Goal: Information Seeking & Learning: Learn about a topic

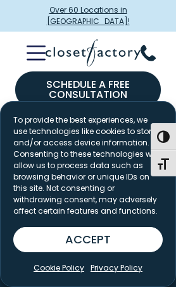
click at [108, 252] on button "ACCEPT" at bounding box center [87, 239] width 149 height 25
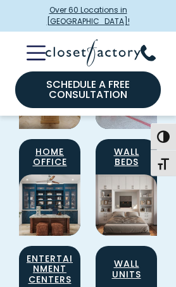
scroll to position [1695, 0]
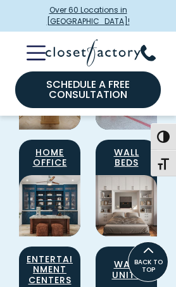
click at [56, 206] on img "Spaces Grid" at bounding box center [49, 205] width 61 height 61
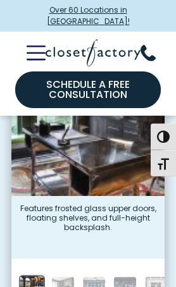
scroll to position [494, 0]
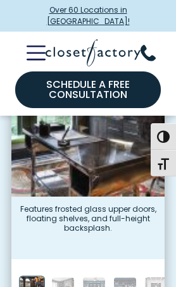
click at [67, 280] on img "Thumbnail Gallery" at bounding box center [62, 288] width 23 height 23
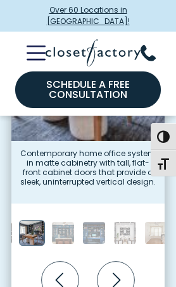
scroll to position [549, 0]
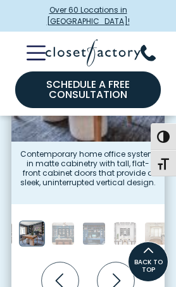
click at [101, 227] on img "Thumbnail Gallery" at bounding box center [93, 233] width 23 height 23
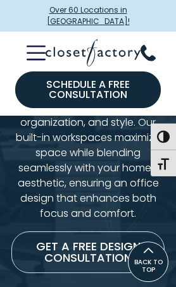
scroll to position [77, 0]
